Goal: Navigation & Orientation: Find specific page/section

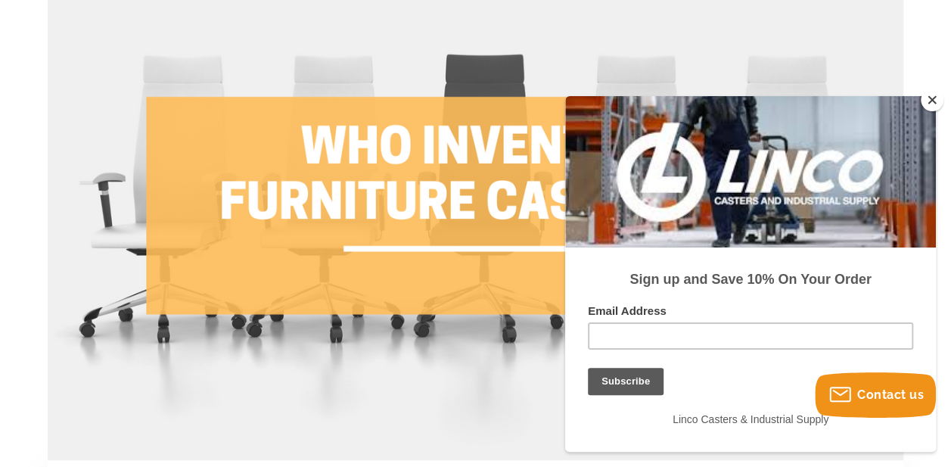
scroll to position [227, 0]
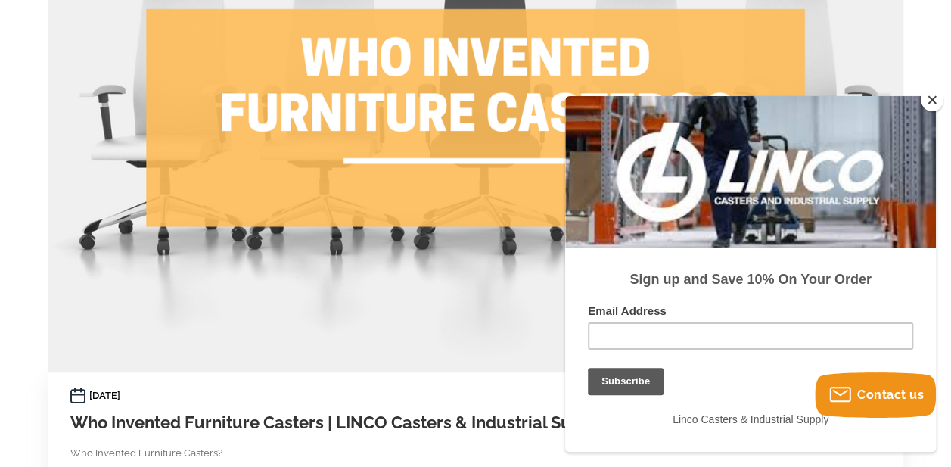
click at [933, 104] on button "Close" at bounding box center [932, 100] width 23 height 23
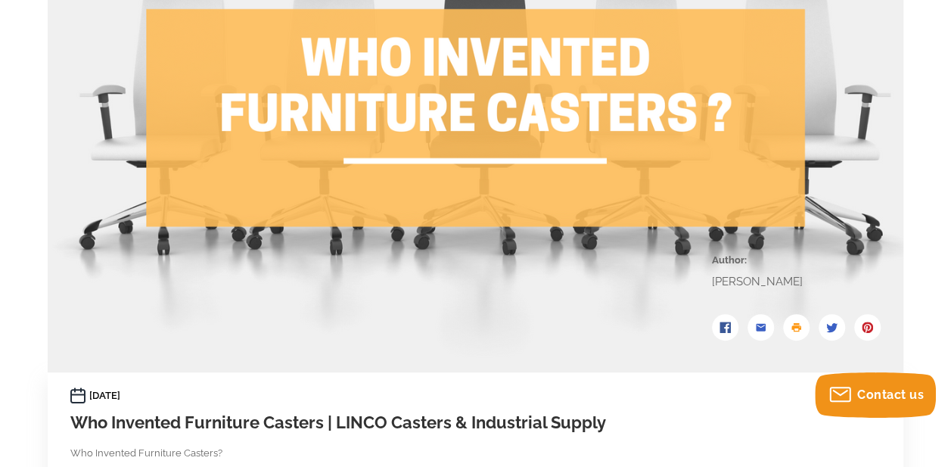
click at [88, 242] on figure at bounding box center [476, 136] width 856 height 471
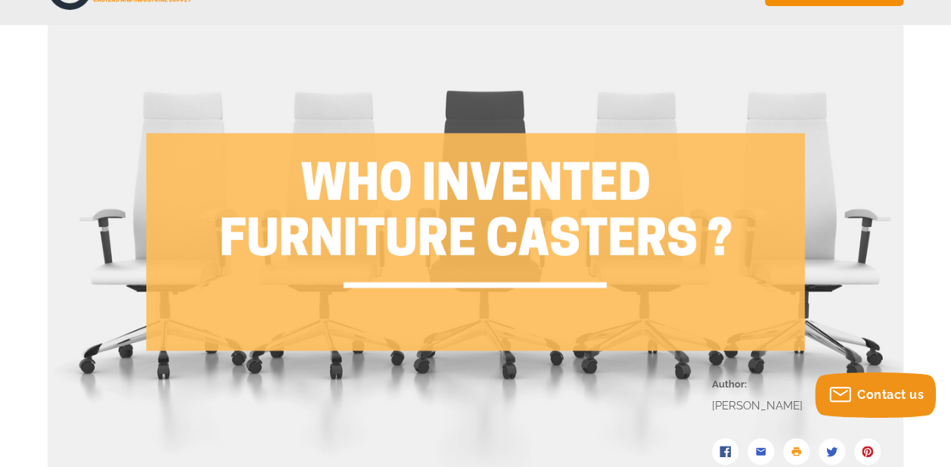
scroll to position [0, 0]
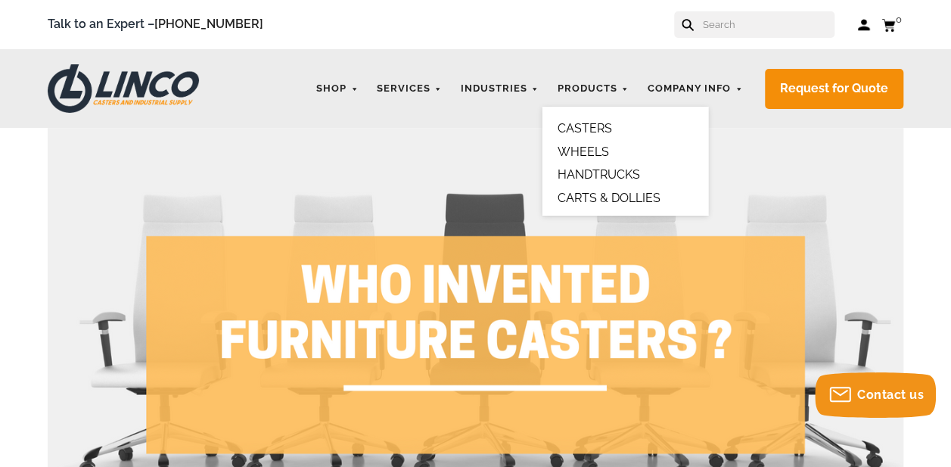
click at [574, 129] on link "CASTERS" at bounding box center [585, 128] width 55 height 14
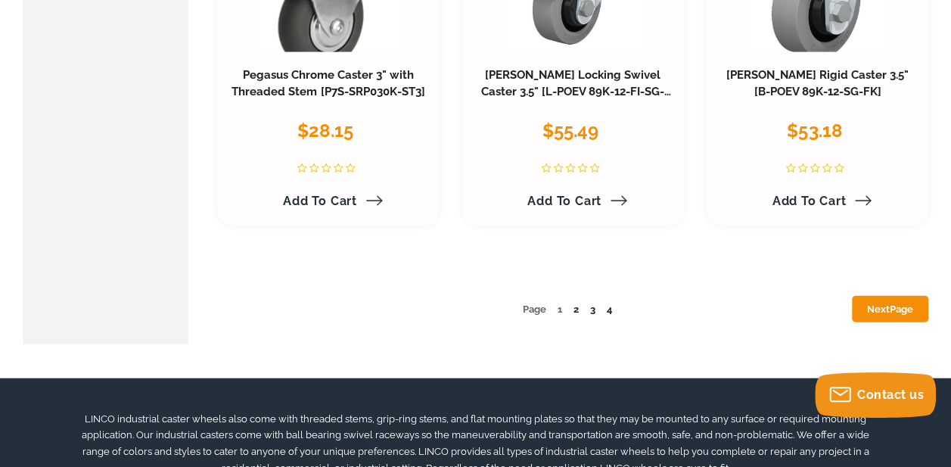
scroll to position [7342, 0]
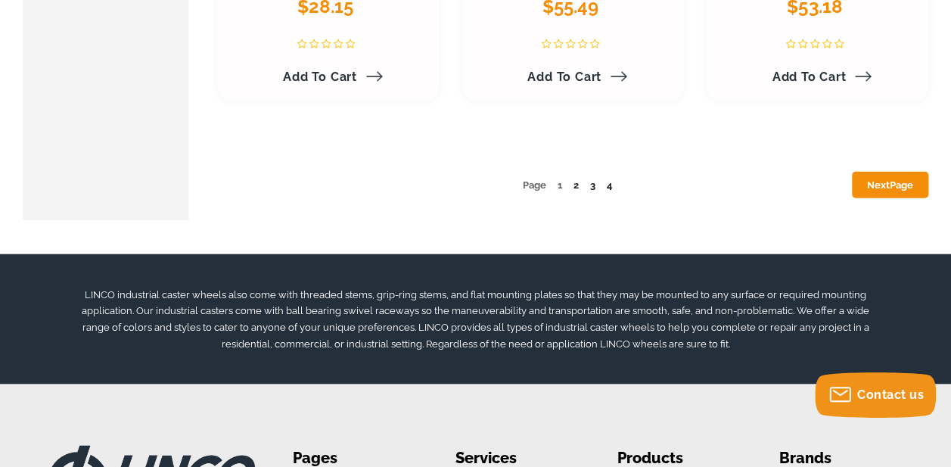
click at [612, 185] on link "4" at bounding box center [609, 184] width 5 height 11
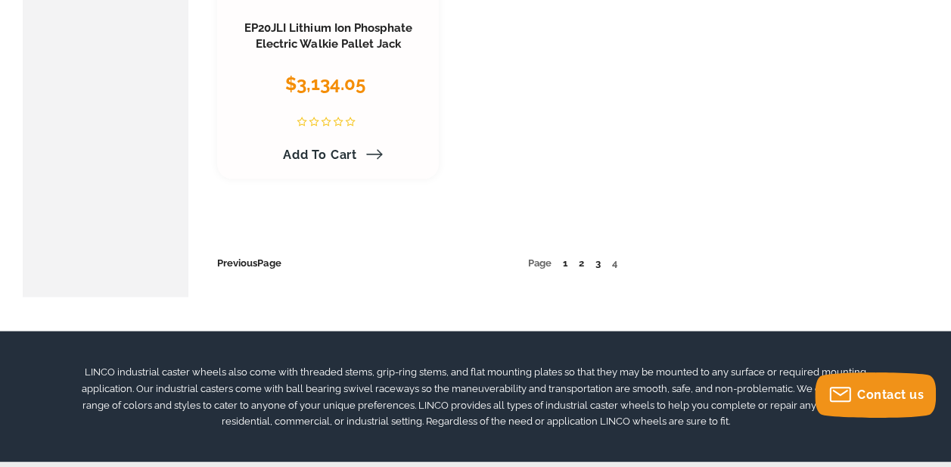
scroll to position [4163, 0]
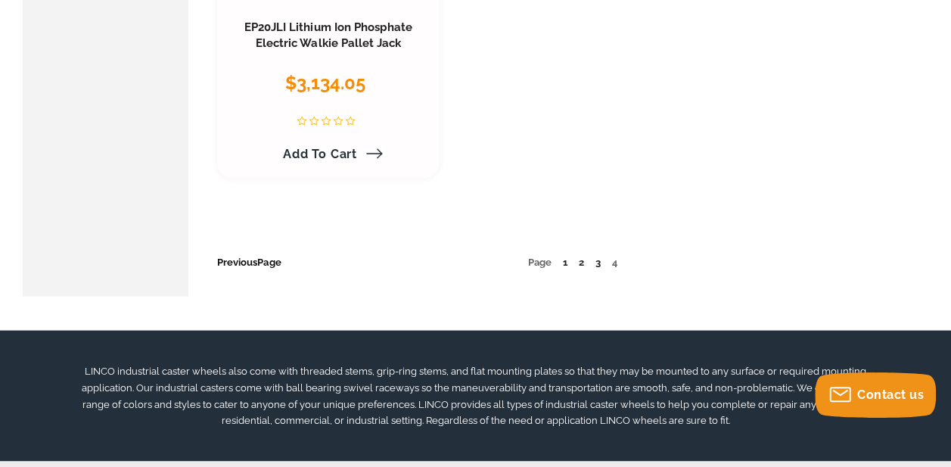
click at [239, 260] on link "Previous Page" at bounding box center [249, 261] width 64 height 11
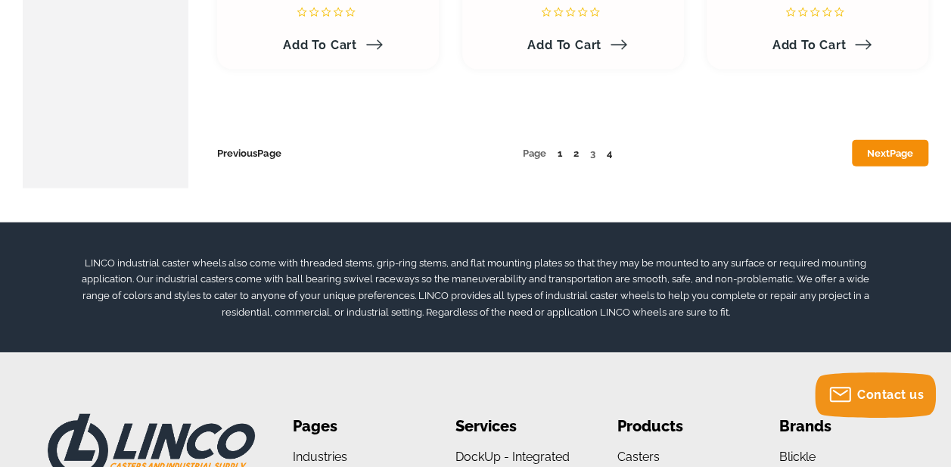
scroll to position [7494, 0]
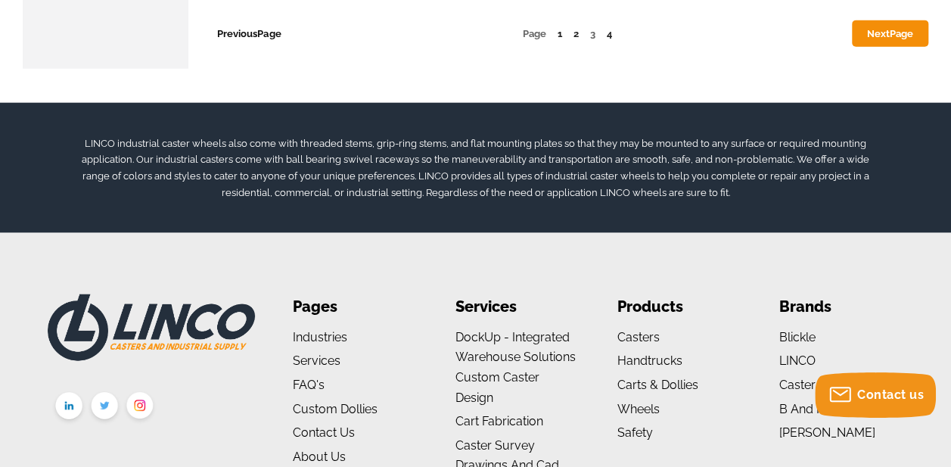
click at [227, 36] on link "Previous Page" at bounding box center [249, 33] width 64 height 11
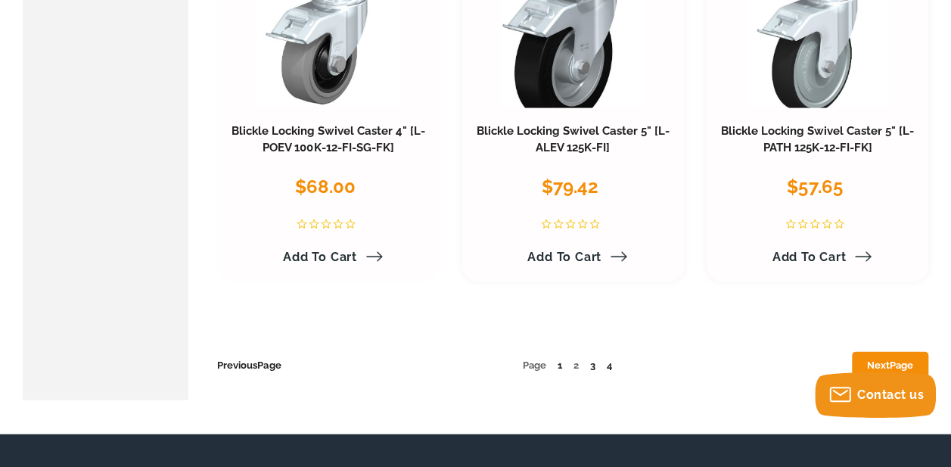
scroll to position [7191, 0]
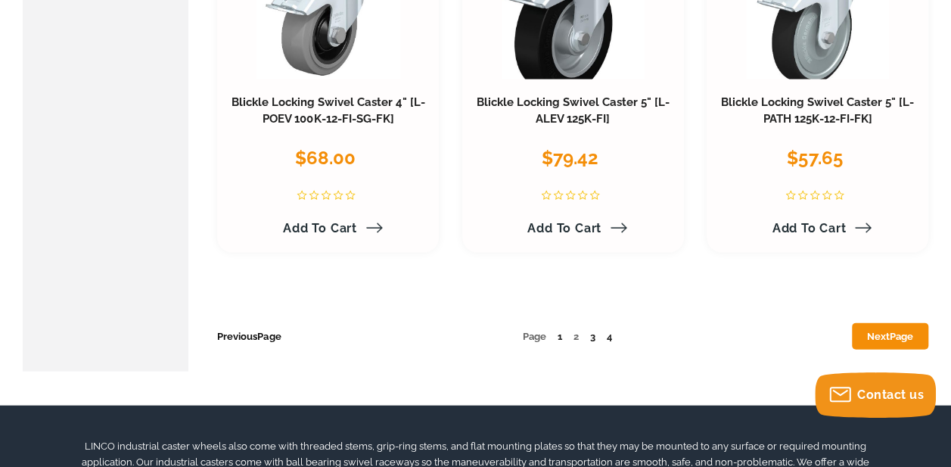
click at [248, 335] on link "Previous Page" at bounding box center [249, 336] width 64 height 11
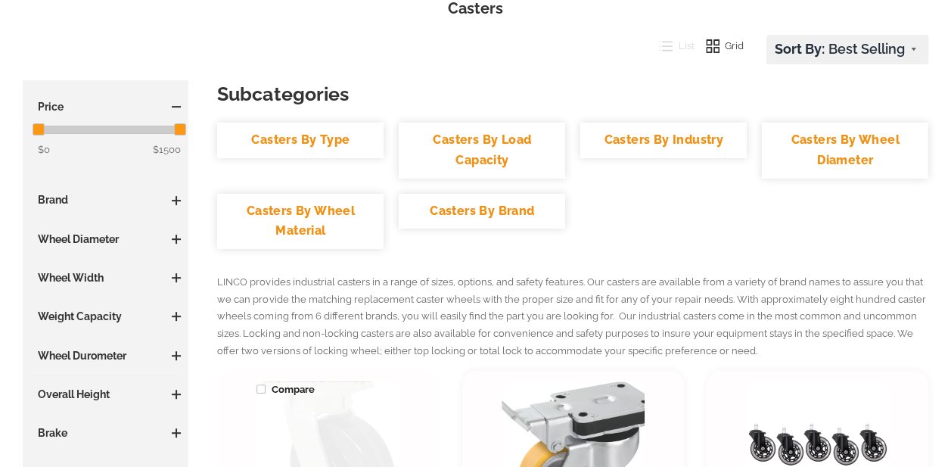
scroll to position [378, 0]
